Goal: Task Accomplishment & Management: Manage account settings

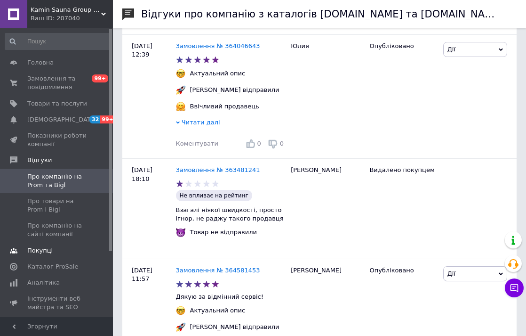
scroll to position [0, 41]
click at [37, 266] on span "Каталог ProSale" at bounding box center [52, 266] width 51 height 8
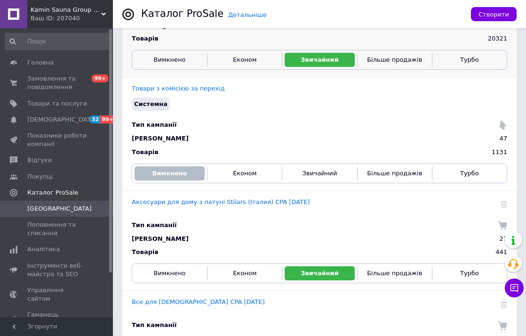
scroll to position [205, 0]
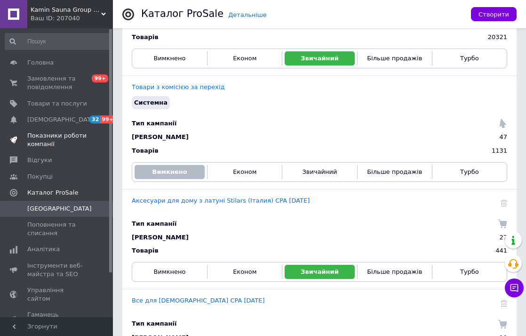
click at [54, 137] on span "Показники роботи компанії" at bounding box center [57, 139] width 60 height 17
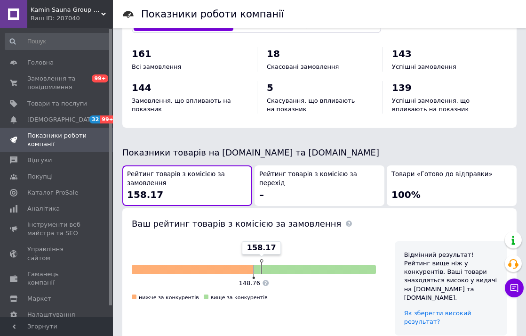
scroll to position [508, 0]
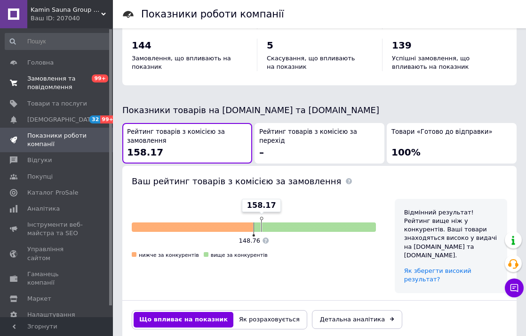
click at [37, 85] on span "Замовлення та повідомлення" at bounding box center [57, 82] width 60 height 17
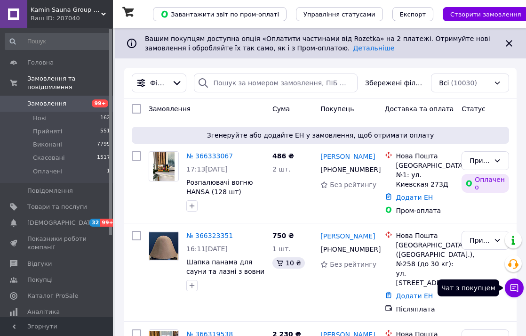
click at [515, 293] on button "Чат з покупцем" at bounding box center [514, 287] width 19 height 19
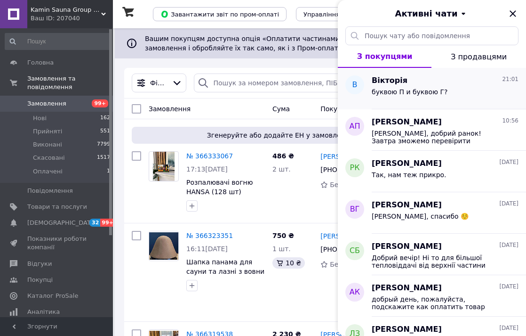
click at [421, 102] on div "[PERSON_NAME] 21:01 буквою П и буквою Г?" at bounding box center [449, 88] width 154 height 41
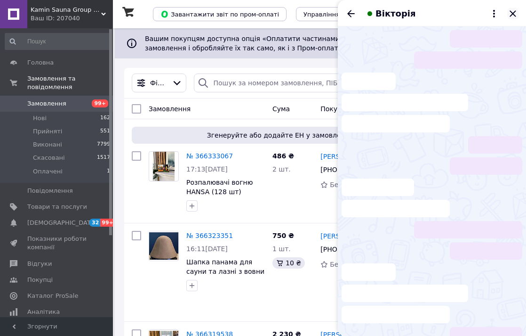
click at [516, 12] on icon "Закрити" at bounding box center [512, 13] width 11 height 11
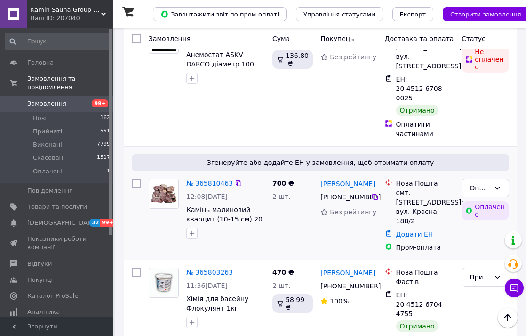
scroll to position [3359, 0]
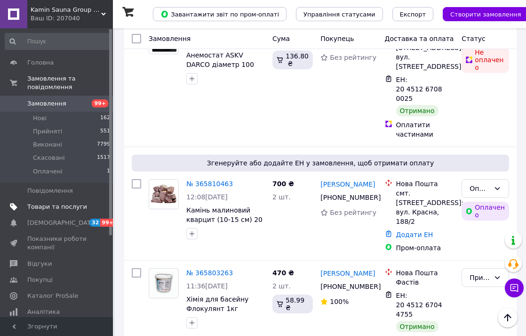
click at [64, 205] on span "Товари та послуги" at bounding box center [57, 206] width 60 height 8
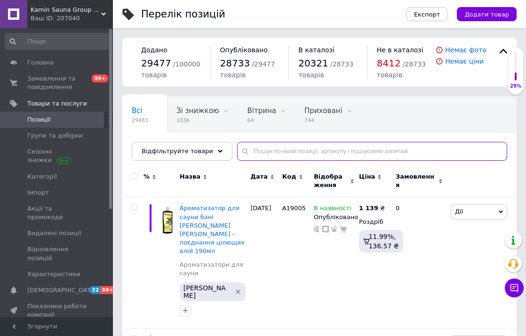
click at [266, 158] on input "text" at bounding box center [372, 151] width 270 height 19
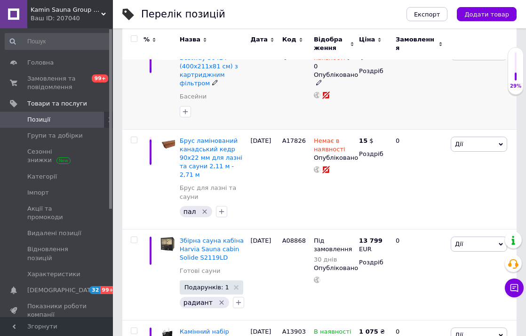
scroll to position [249, 0]
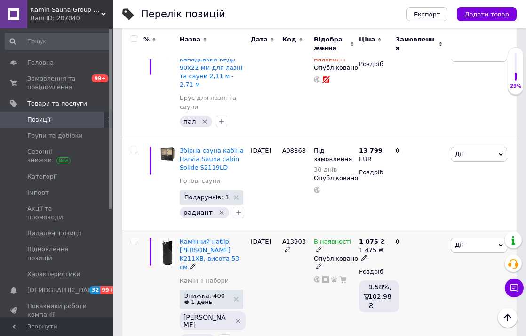
click at [319, 246] on icon at bounding box center [319, 249] width 6 height 6
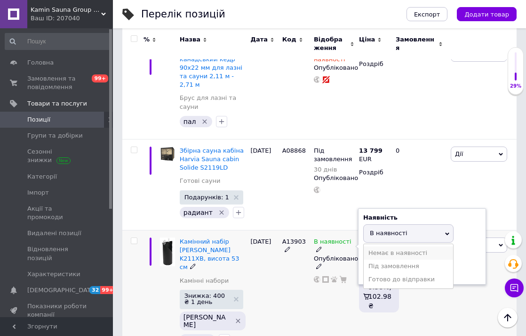
click at [389, 246] on li "Немає в наявності" at bounding box center [408, 252] width 89 height 13
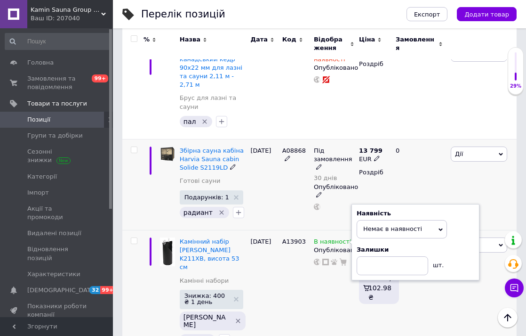
click at [283, 203] on div "А08868" at bounding box center [296, 184] width 32 height 91
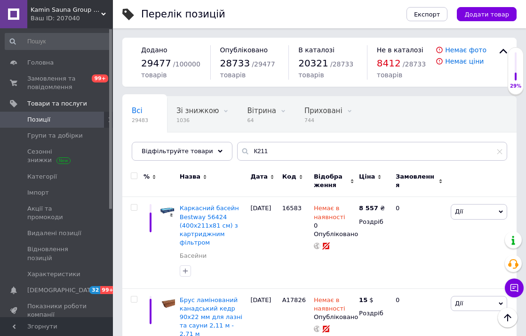
scroll to position [0, 0]
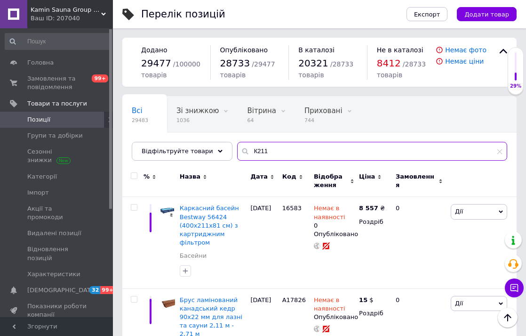
click at [263, 154] on input "К211" at bounding box center [372, 151] width 270 height 19
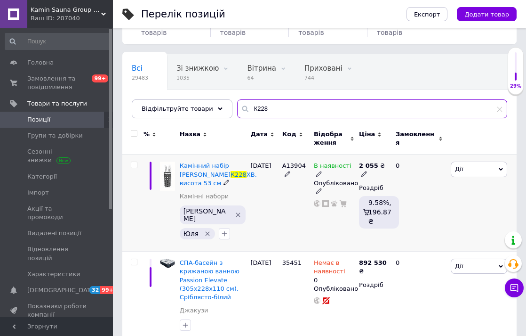
scroll to position [41, 0]
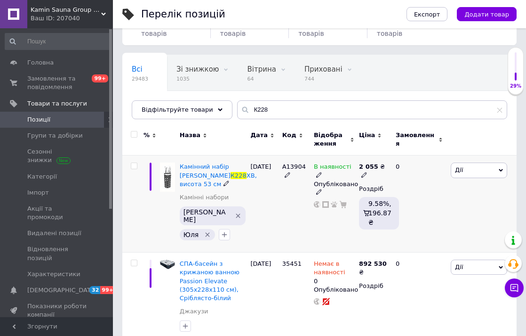
click at [319, 174] on icon at bounding box center [319, 175] width 6 height 6
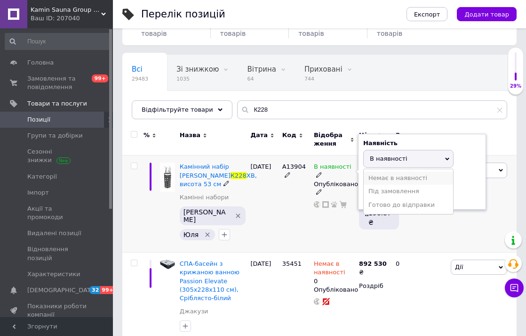
click at [368, 176] on li "Немає в наявності" at bounding box center [408, 177] width 89 height 13
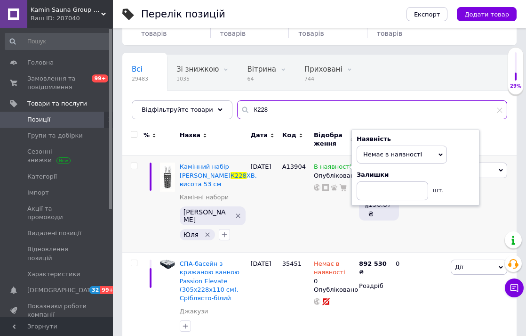
click at [265, 119] on input "К228" at bounding box center [372, 109] width 270 height 19
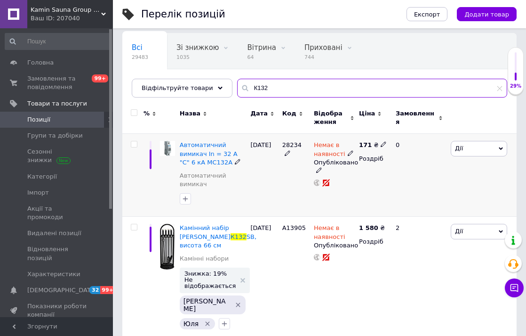
scroll to position [72, 0]
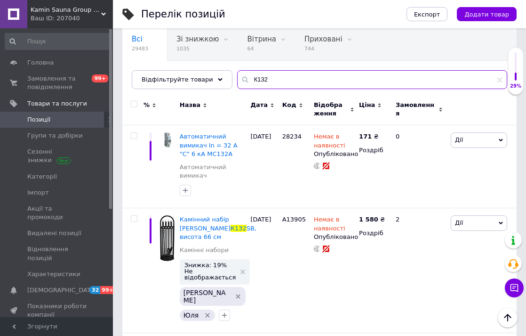
drag, startPoint x: 266, startPoint y: 82, endPoint x: 231, endPoint y: 81, distance: 35.3
click at [237, 82] on input "К132" at bounding box center [372, 79] width 270 height 19
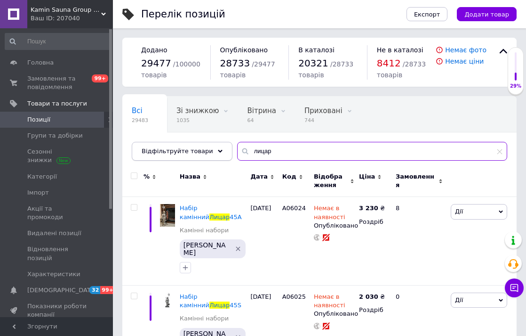
drag, startPoint x: 270, startPoint y: 153, endPoint x: 219, endPoint y: 153, distance: 50.4
click at [220, 153] on div "Відфільтруйте товари лицар" at bounding box center [320, 151] width 376 height 19
type input "[PERSON_NAME]"
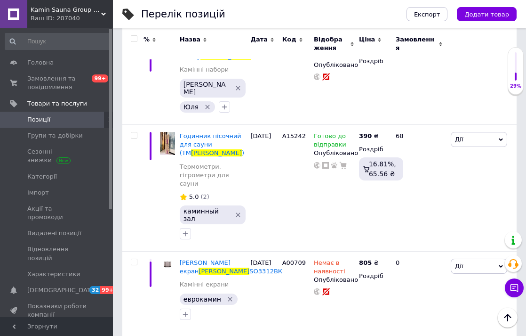
scroll to position [1446, 0]
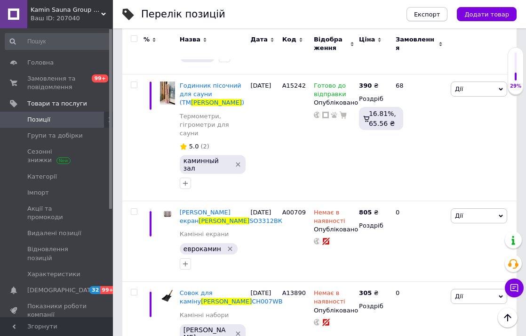
click at [435, 12] on span "Експорт" at bounding box center [427, 14] width 26 height 7
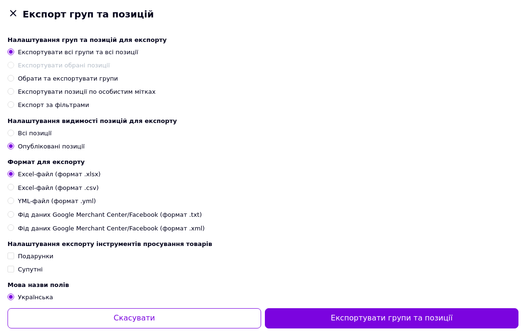
click at [95, 93] on span "Експортувати позиції по особистим мітках" at bounding box center [87, 91] width 138 height 7
click at [14, 93] on input "Експортувати позиції по особистим мітках" at bounding box center [11, 91] width 6 height 6
radio input "true"
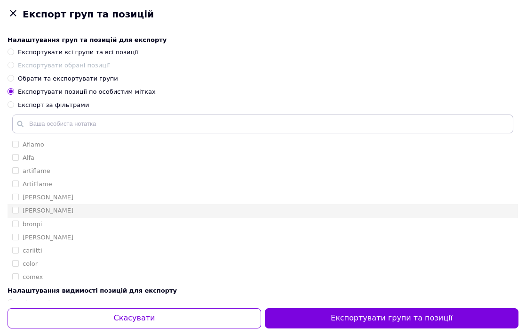
click at [16, 208] on input "[PERSON_NAME]" at bounding box center [15, 210] width 6 height 6
checkbox input "true"
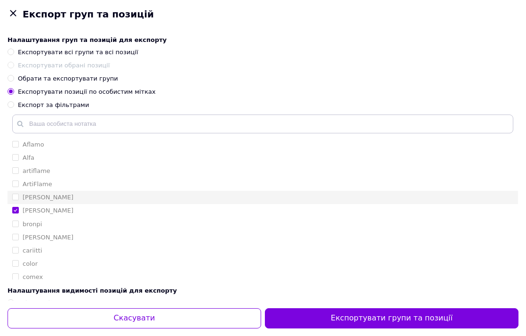
click at [16, 197] on input "[PERSON_NAME]" at bounding box center [15, 196] width 6 height 6
checkbox input "true"
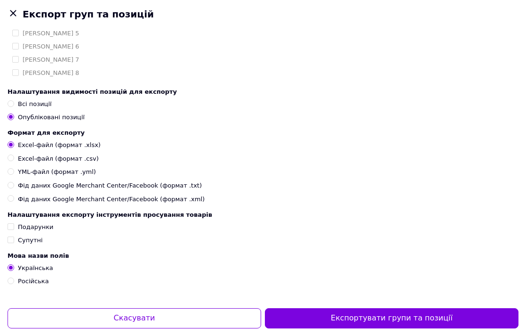
scroll to position [203, 0]
click at [29, 230] on div "Подарунки" at bounding box center [35, 227] width 35 height 8
click at [14, 229] on input "Подарунки" at bounding box center [11, 226] width 6 height 6
checkbox input "true"
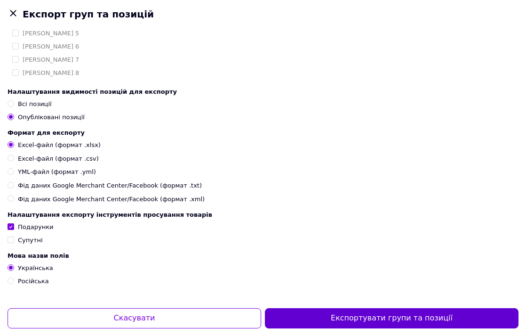
click at [351, 326] on button "Експортувати групи та позиції" at bounding box center [392, 318] width 254 height 20
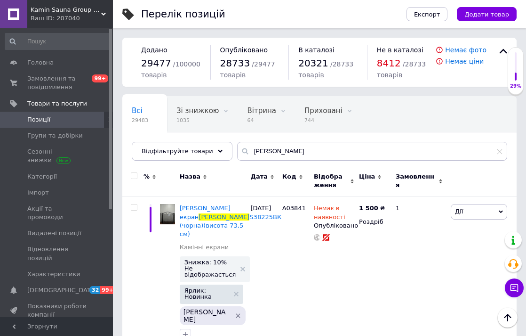
scroll to position [0, 0]
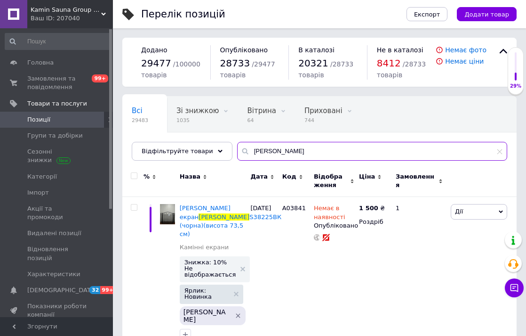
drag, startPoint x: 266, startPoint y: 157, endPoint x: 234, endPoint y: 154, distance: 31.7
click at [237, 154] on div "[PERSON_NAME]" at bounding box center [372, 151] width 270 height 19
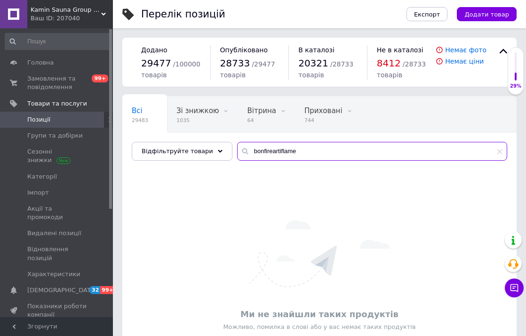
drag, startPoint x: 265, startPoint y: 150, endPoint x: 232, endPoint y: 149, distance: 32.5
click at [237, 149] on input "bonfireartiflame" at bounding box center [372, 151] width 270 height 19
type input "artiflame"
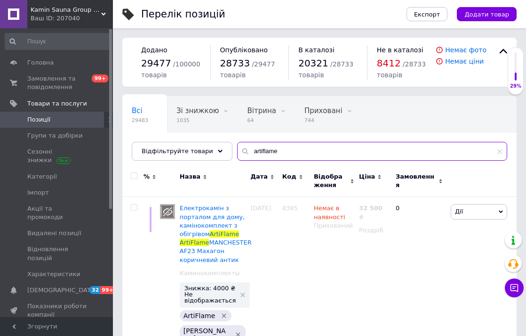
click at [286, 150] on input "artiflame" at bounding box center [372, 151] width 270 height 19
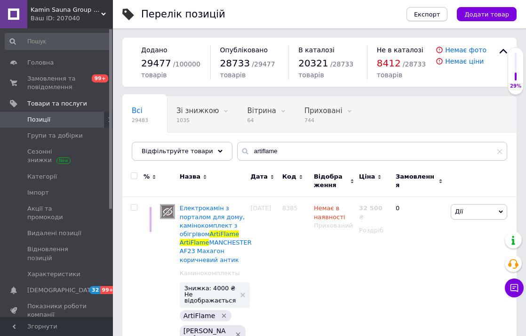
click at [436, 14] on span "Експорт" at bounding box center [427, 14] width 26 height 7
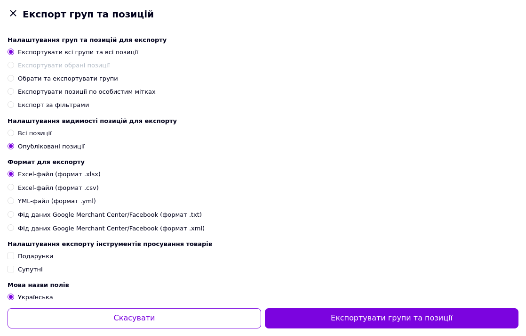
click at [109, 90] on span "Експортувати позиції по особистим мітках" at bounding box center [87, 91] width 138 height 7
click at [14, 90] on input "Експортувати позиції по особистим мітках" at bounding box center [11, 91] width 6 height 6
radio input "true"
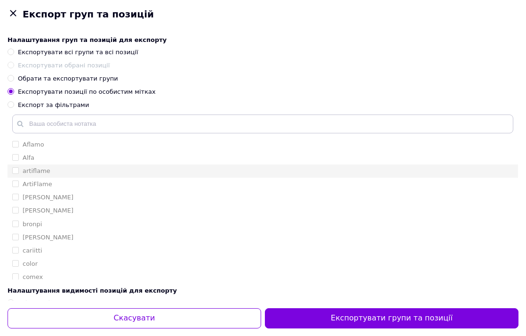
click at [33, 171] on label "artiflame" at bounding box center [37, 170] width 28 height 7
checkbox input "true"
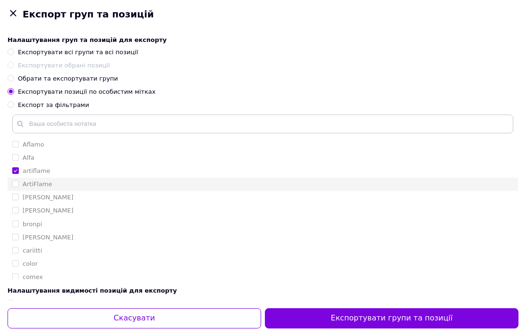
click at [34, 178] on li "ArtiFlame" at bounding box center [263, 183] width 511 height 13
checkbox input "true"
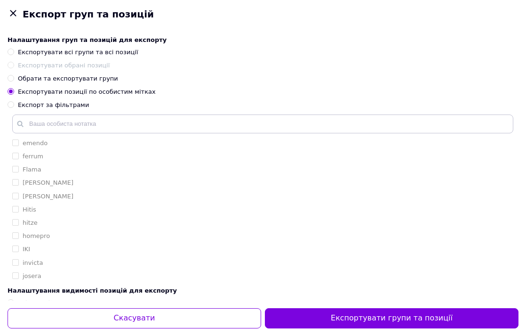
scroll to position [298, 0]
click at [327, 329] on div "Експортувати групи та позиції" at bounding box center [391, 318] width 257 height 24
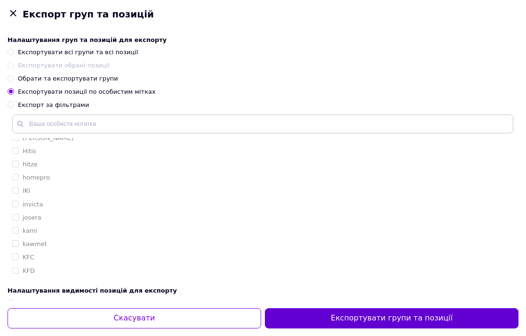
click at [324, 322] on button "Експортувати групи та позиції" at bounding box center [392, 318] width 254 height 20
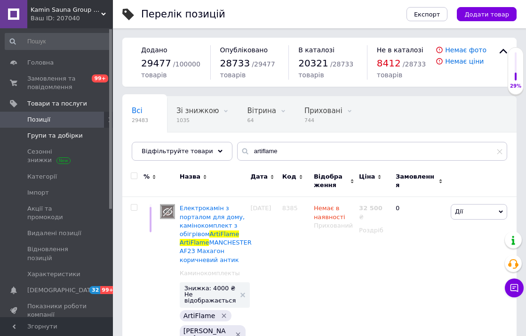
click at [50, 133] on span "Групи та добірки" at bounding box center [55, 135] width 56 height 8
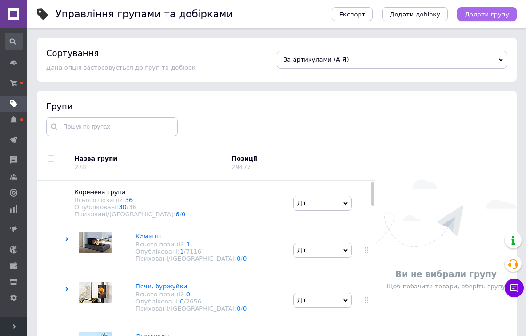
click at [481, 16] on span "Додати групу" at bounding box center [487, 14] width 44 height 7
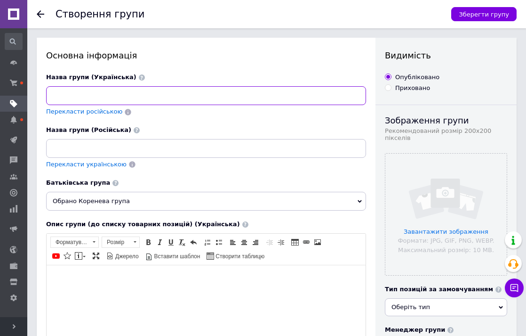
click at [108, 91] on input at bounding box center [206, 95] width 320 height 19
click at [82, 96] on input "[PERSON_NAME] та Віяла для сауни та лазні" at bounding box center [206, 95] width 320 height 19
type input "[PERSON_NAME] та віяла для сауни та лазні"
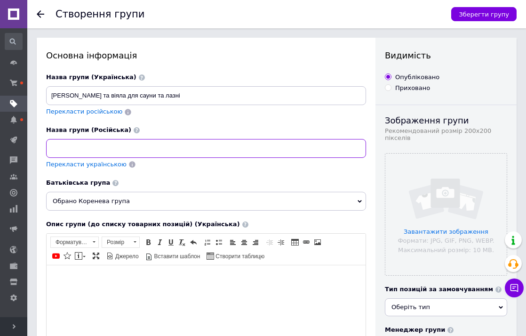
click at [80, 151] on input at bounding box center [206, 148] width 320 height 19
type input "Веники та опахала для сауны и бани"
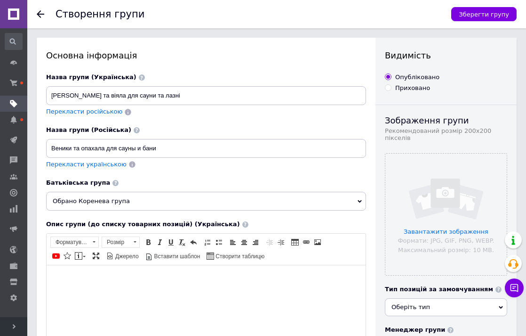
click at [106, 206] on span "Обрано Коренева група" at bounding box center [206, 201] width 320 height 19
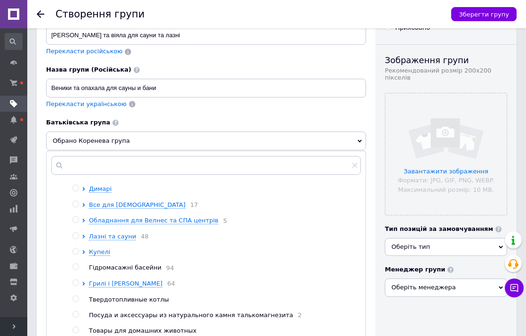
scroll to position [65, 0]
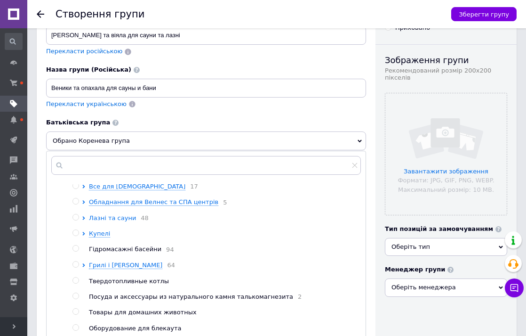
click at [107, 221] on span "Лазні та сауни" at bounding box center [112, 217] width 47 height 7
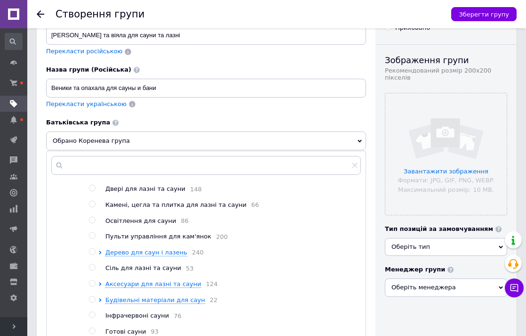
scroll to position [142, 0]
click at [125, 286] on span "Аксесуари для лазні та сауни" at bounding box center [153, 282] width 96 height 7
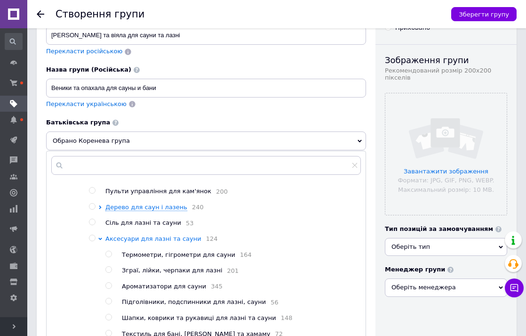
scroll to position [201, 0]
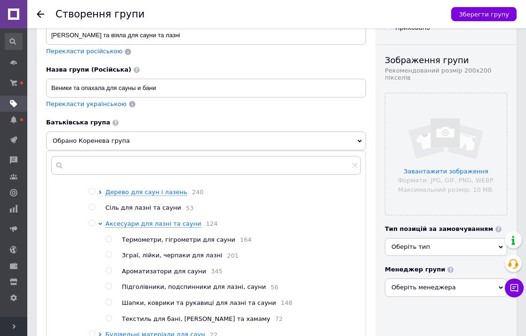
click at [92, 226] on span at bounding box center [92, 222] width 7 height 7
click at [92, 226] on input "radio" at bounding box center [92, 223] width 6 height 6
radio input "true"
radio input "false"
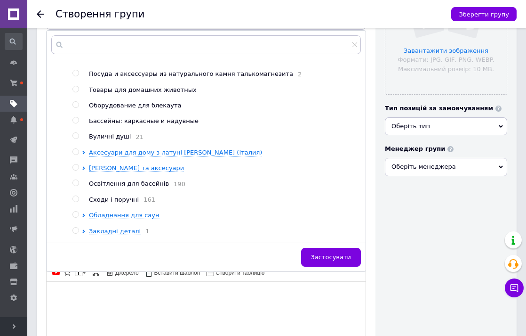
scroll to position [303, 0]
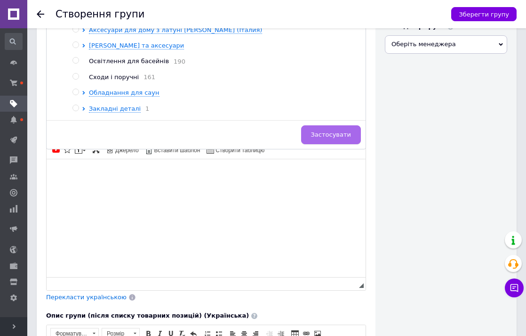
click at [336, 128] on button "Застосувати" at bounding box center [331, 134] width 60 height 19
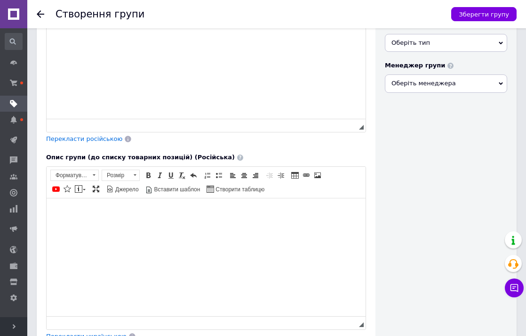
scroll to position [61, 0]
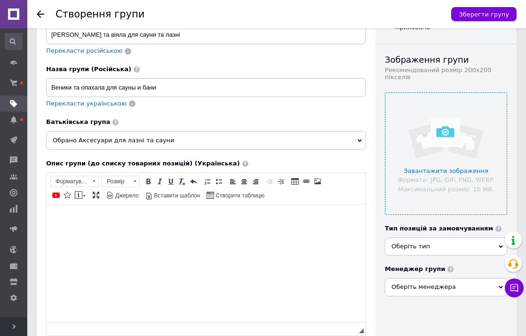
click at [446, 171] on input "file" at bounding box center [445, 153] width 121 height 121
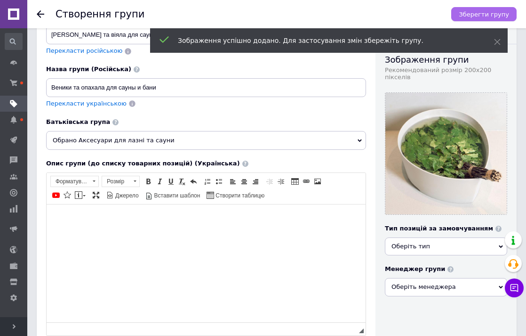
click at [502, 16] on span "Зберегти групу" at bounding box center [484, 14] width 50 height 7
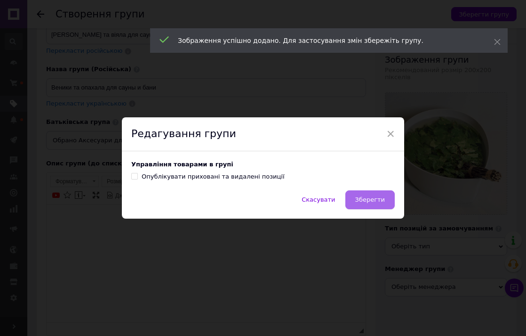
click at [372, 201] on span "Зберегти" at bounding box center [370, 199] width 30 height 7
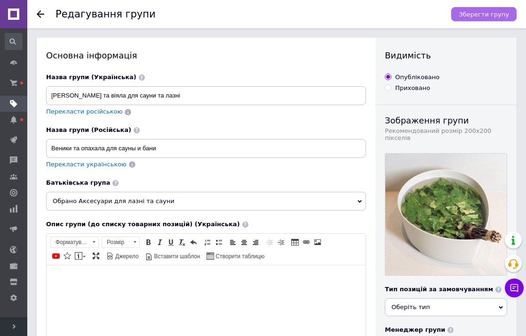
click at [462, 13] on button "Зберегти групу" at bounding box center [483, 14] width 65 height 14
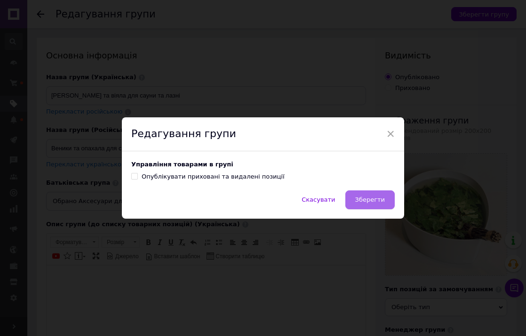
click at [363, 208] on button "Зберегти" at bounding box center [369, 199] width 49 height 19
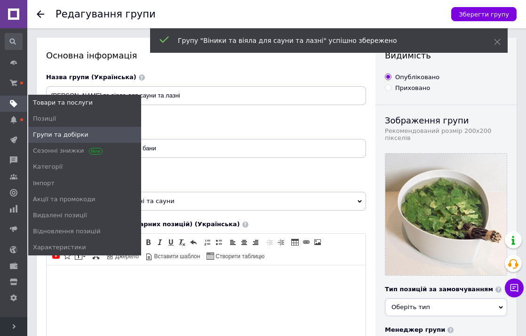
click at [45, 102] on span "Товари та послуги" at bounding box center [63, 102] width 60 height 8
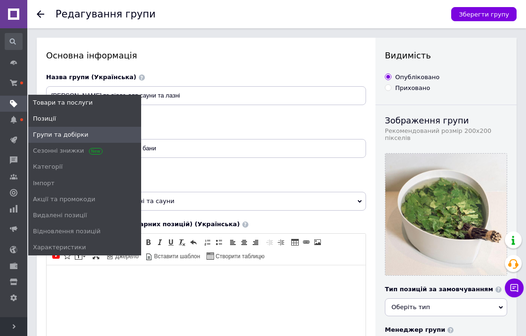
click at [39, 118] on span "Позиції" at bounding box center [44, 118] width 23 height 8
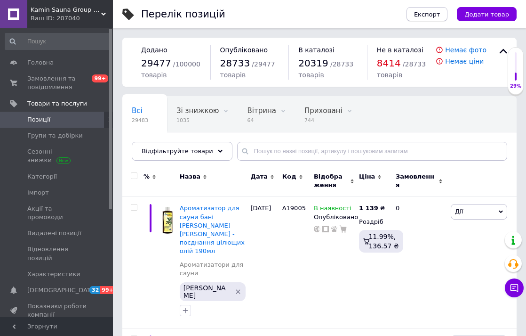
click at [446, 13] on button "Експорт" at bounding box center [427, 14] width 41 height 14
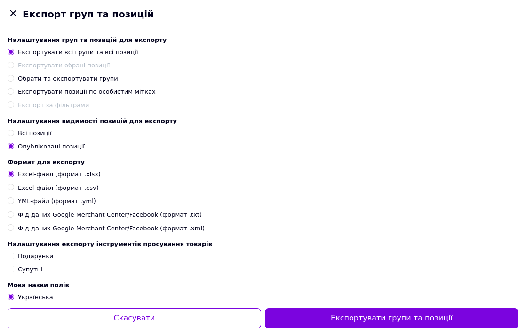
click at [58, 90] on span "Експортувати позиції по особистим мітках" at bounding box center [87, 91] width 138 height 7
click at [14, 90] on input "Експортувати позиції по особистим мітках" at bounding box center [11, 91] width 6 height 6
radio input "true"
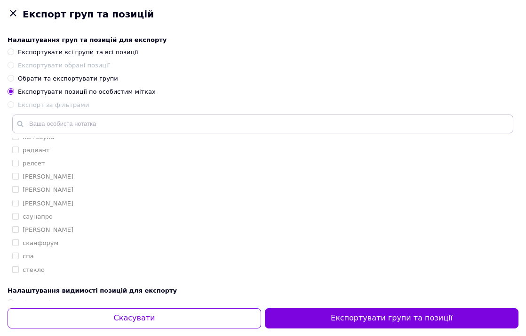
scroll to position [1358, 0]
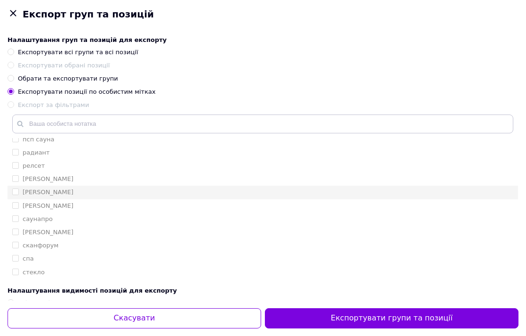
click at [25, 188] on label "[PERSON_NAME]" at bounding box center [48, 191] width 51 height 7
checkbox input "true"
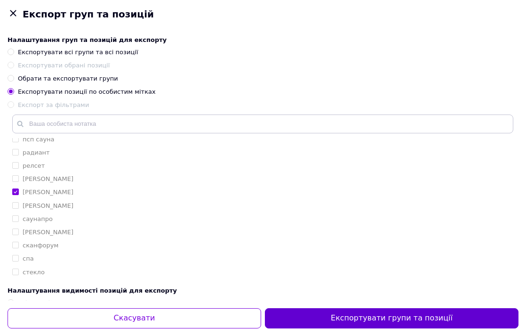
click at [373, 316] on button "Експортувати групи та позиції" at bounding box center [392, 318] width 254 height 20
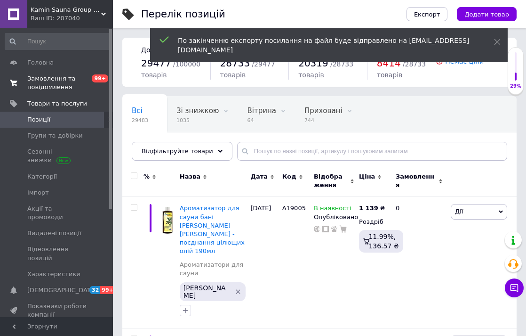
click at [41, 78] on span "Замовлення та повідомлення" at bounding box center [57, 82] width 60 height 17
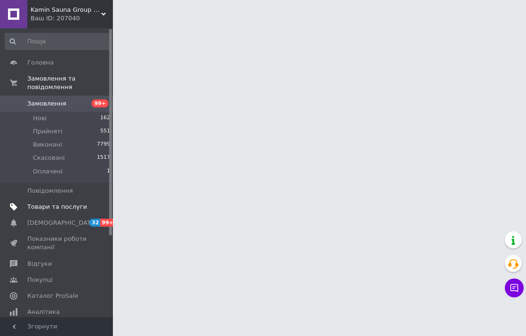
click at [40, 208] on span "Товари та послуги" at bounding box center [57, 206] width 60 height 8
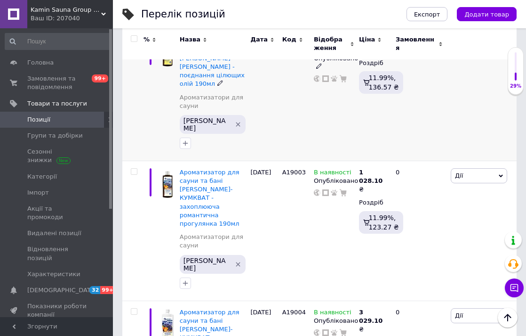
scroll to position [193, 0]
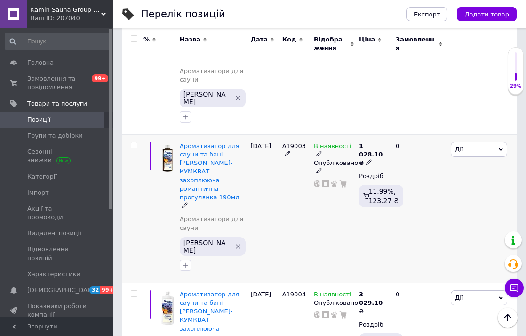
click at [366, 159] on icon at bounding box center [369, 162] width 6 height 6
click at [189, 261] on icon "button" at bounding box center [186, 265] width 8 height 8
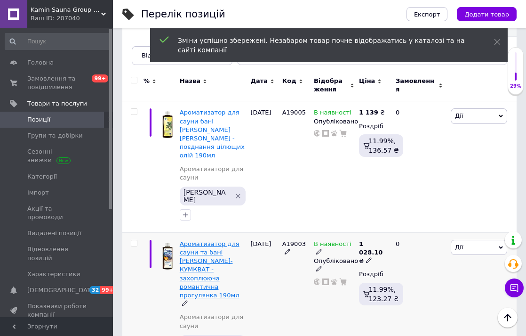
scroll to position [23, 0]
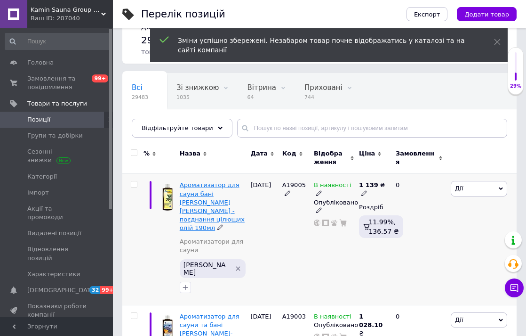
click at [196, 191] on span "Ароматизатор для сауни бані [PERSON_NAME] [PERSON_NAME] - поєднання цілющих олі…" at bounding box center [212, 206] width 65 height 50
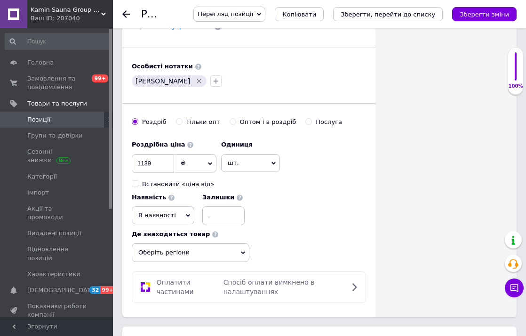
scroll to position [693, 0]
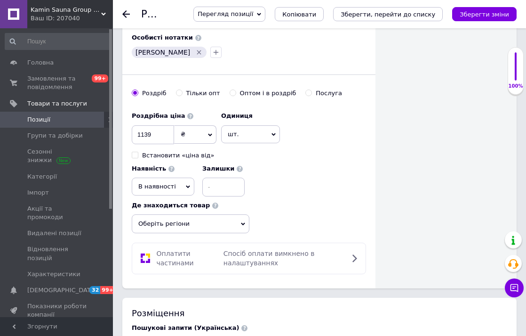
click at [230, 89] on input "Оптом і в роздріб" at bounding box center [233, 92] width 6 height 6
radio input "true"
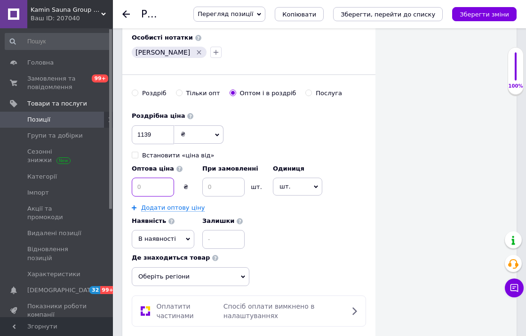
click at [153, 177] on input at bounding box center [153, 186] width 42 height 19
type input "1130"
drag, startPoint x: 218, startPoint y: 174, endPoint x: 196, endPoint y: 174, distance: 21.6
click at [196, 174] on div "Оптова ціна 1130 ₴ При замовленні шт." at bounding box center [200, 178] width 136 height 37
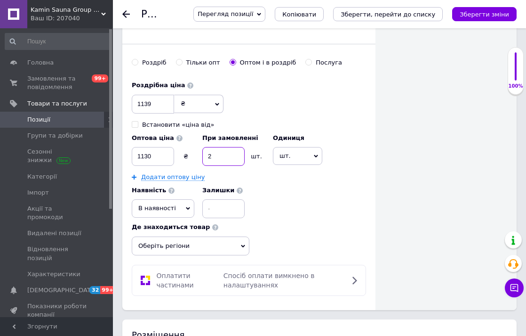
scroll to position [744, 0]
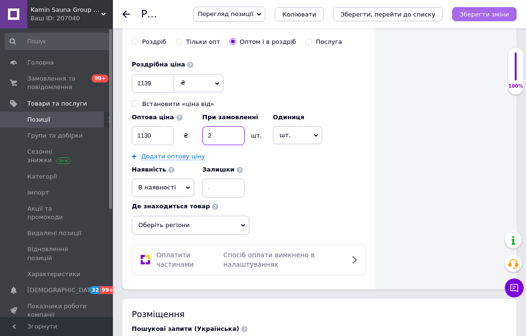
type input "2"
click at [469, 17] on icon "Зберегти зміни" at bounding box center [484, 14] width 49 height 7
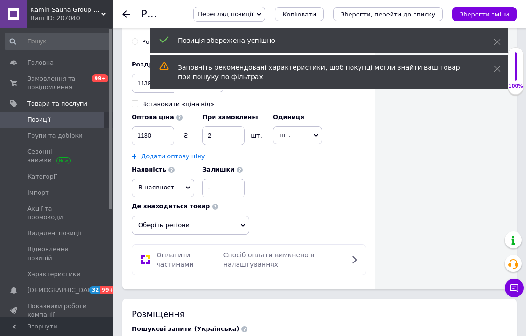
click at [125, 13] on icon at bounding box center [126, 14] width 8 height 8
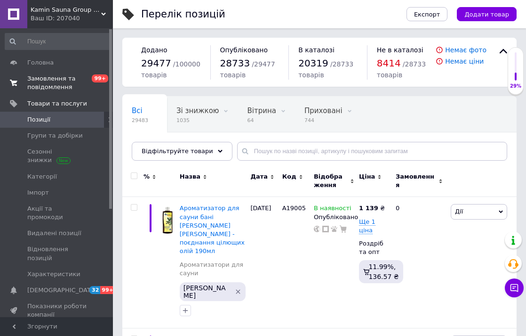
click at [48, 91] on link "Замовлення та повідомлення 0 99+" at bounding box center [58, 83] width 116 height 24
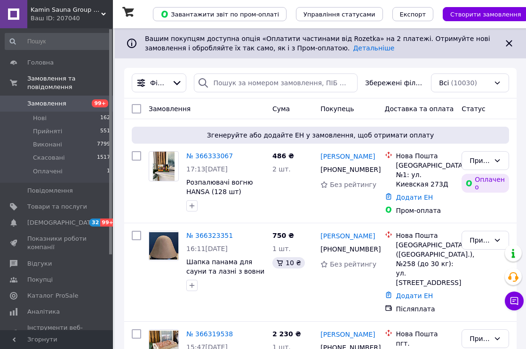
click at [512, 41] on icon at bounding box center [509, 43] width 11 height 11
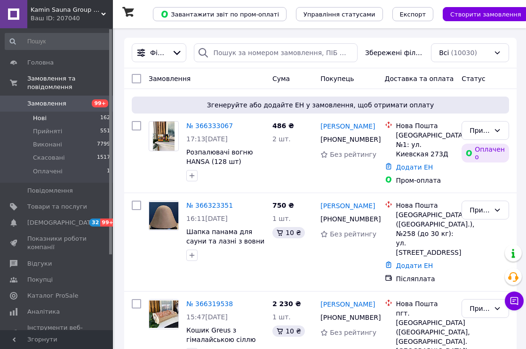
click at [51, 113] on li "Нові 162" at bounding box center [58, 118] width 116 height 13
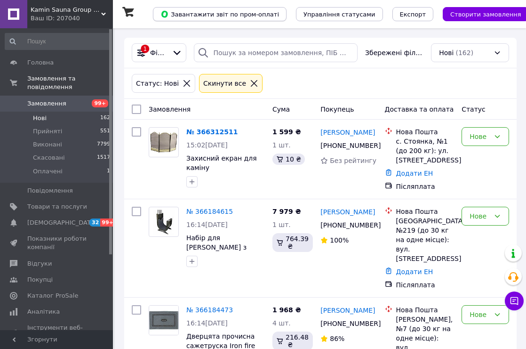
click at [228, 16] on span "Завантажити звіт по пром-оплаті" at bounding box center [219, 14] width 119 height 8
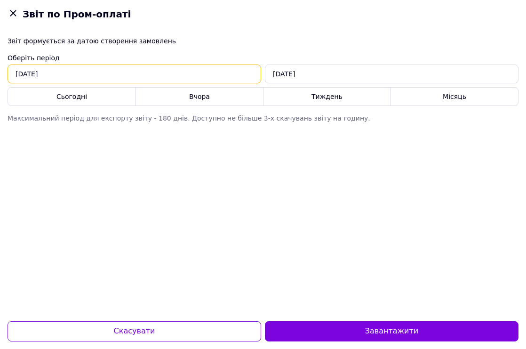
click at [57, 79] on input "[DATE]" at bounding box center [135, 73] width 254 height 19
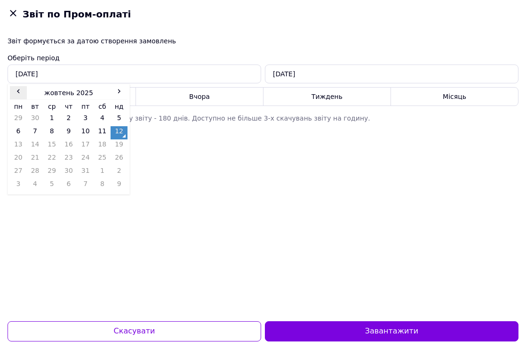
click at [18, 94] on span "‹" at bounding box center [18, 90] width 17 height 9
click at [87, 117] on td "1" at bounding box center [85, 119] width 17 height 13
type input "[DATE]"
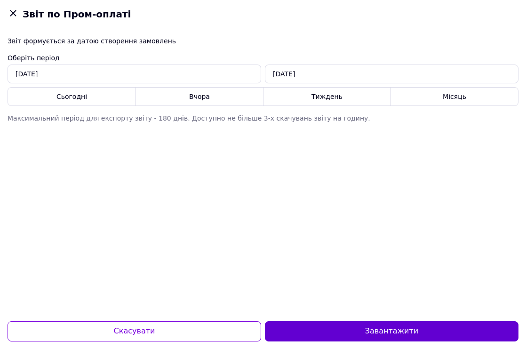
click at [321, 335] on button "Завантажити" at bounding box center [392, 331] width 254 height 20
